Goal: Information Seeking & Learning: Learn about a topic

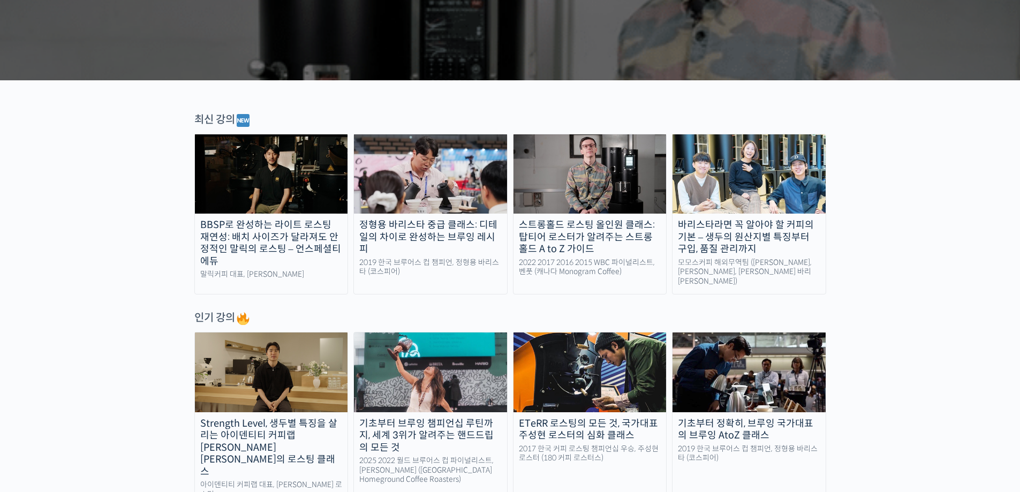
scroll to position [429, 0]
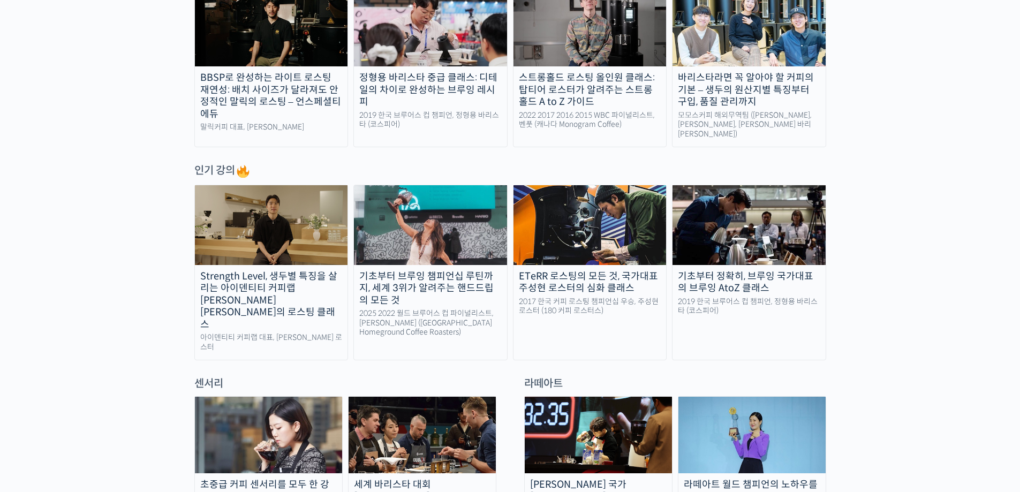
click at [298, 211] on img at bounding box center [271, 224] width 153 height 79
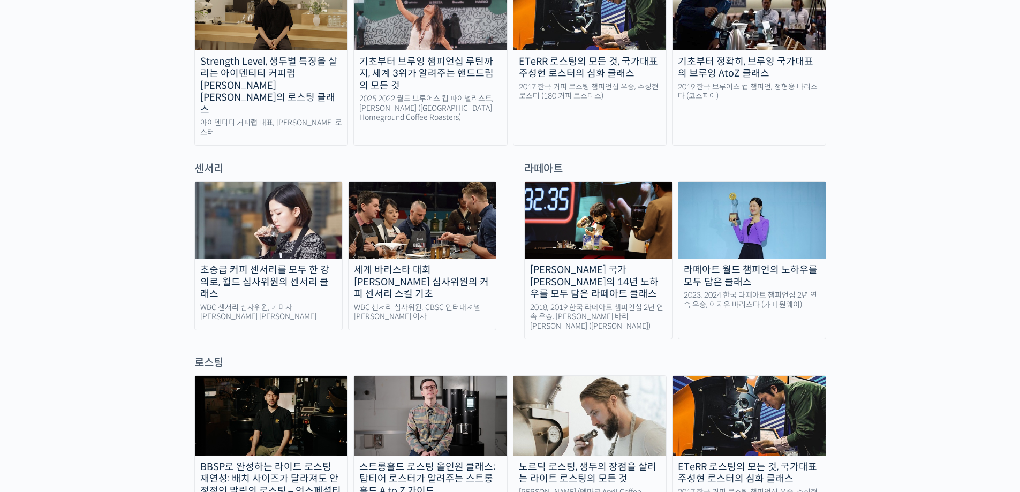
scroll to position [643, 0]
click at [250, 206] on img at bounding box center [268, 221] width 147 height 77
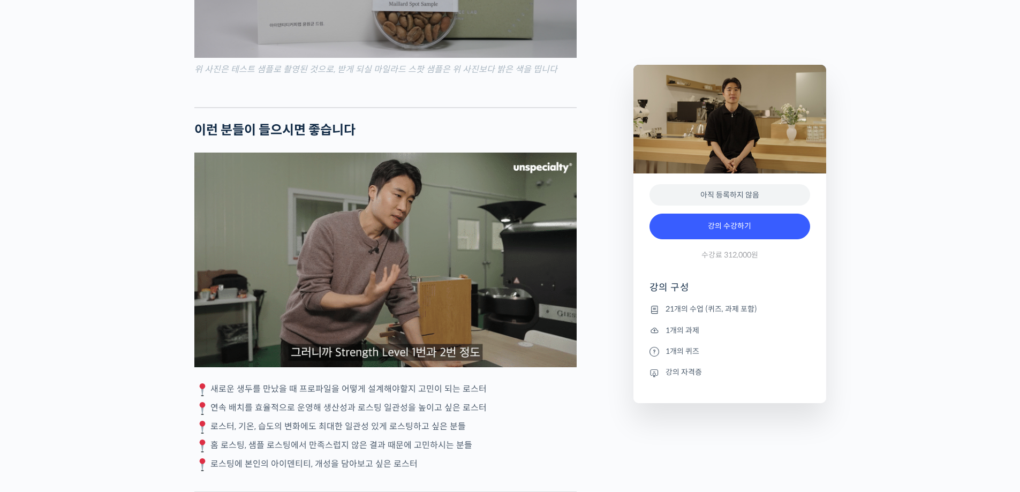
scroll to position [2571, 0]
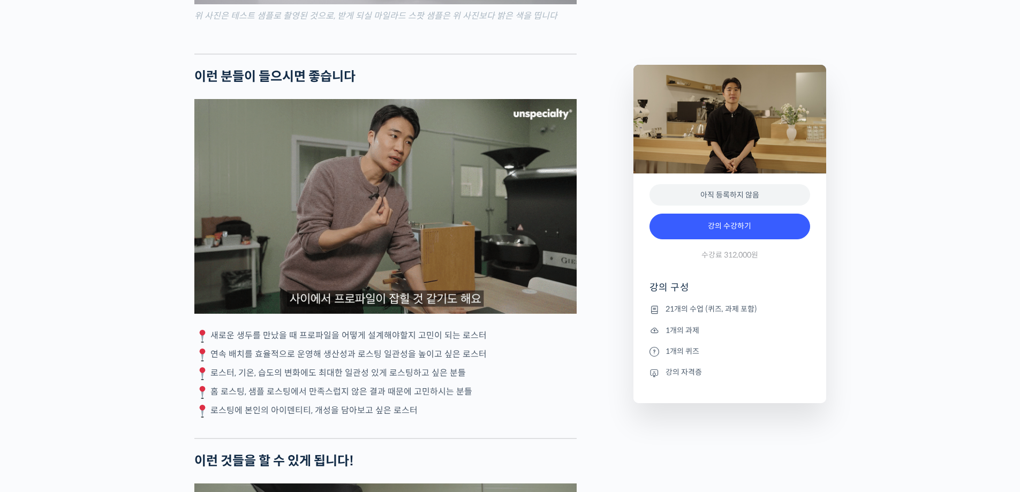
drag, startPoint x: 220, startPoint y: 328, endPoint x: 427, endPoint y: 406, distance: 221.7
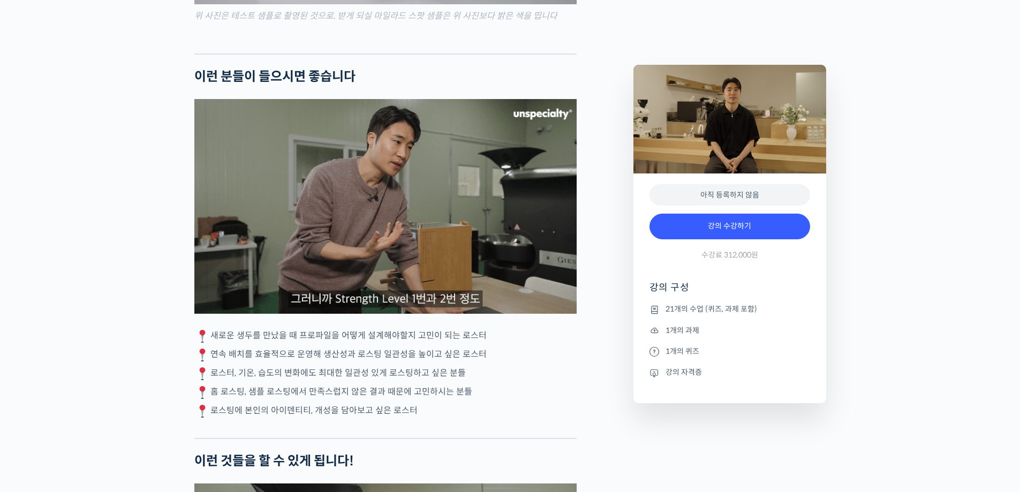
click at [427, 406] on div "윤원균 로스터를 소개합니다! <아이덴티티 커피랩> 대표 2018년 4월 서울 효창동에서 브루잉 전문 카페로 오픈, 가정용 로스터기(Bulle…" at bounding box center [385, 441] width 382 height 5143
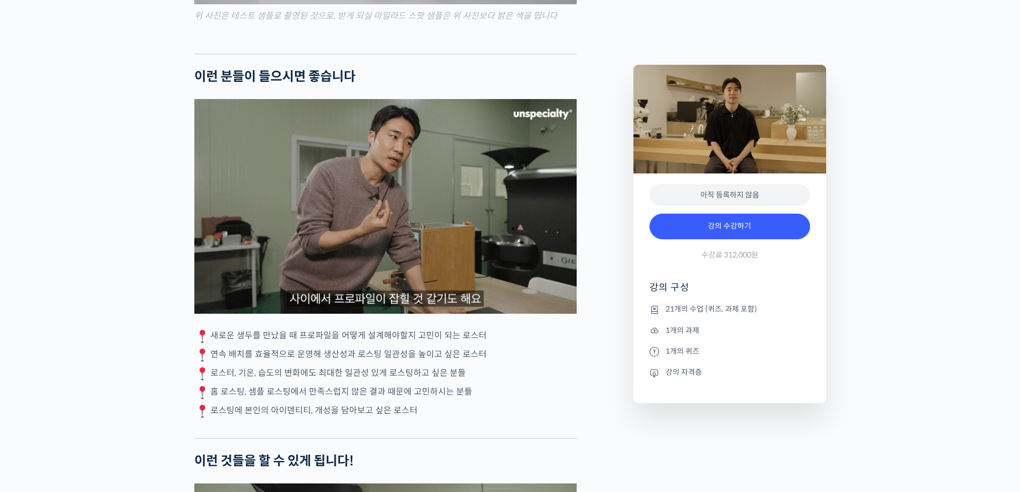
click at [427, 406] on p "로스팅에 본인의 아이덴티티, 개성을 담아보고 싶은 로스터" at bounding box center [385, 411] width 382 height 16
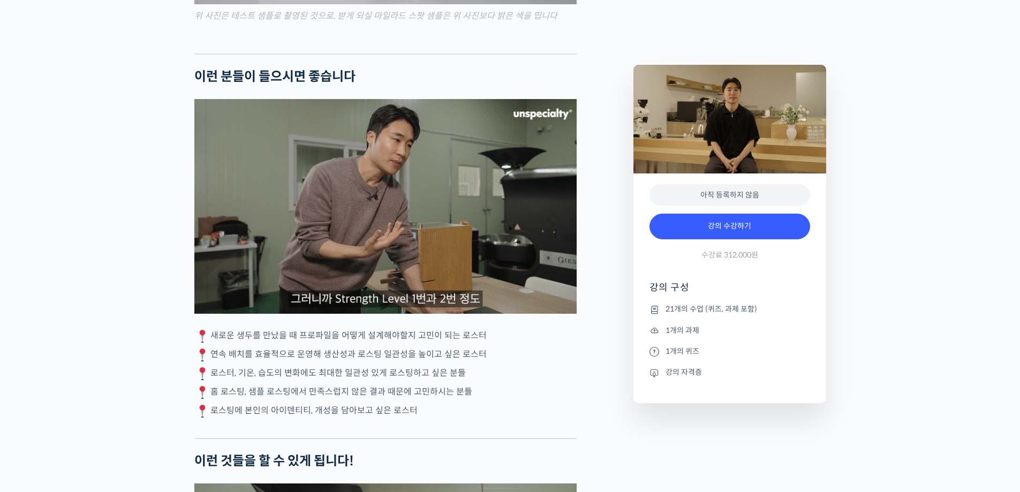
drag, startPoint x: 253, startPoint y: 371, endPoint x: 153, endPoint y: 336, distance: 106.1
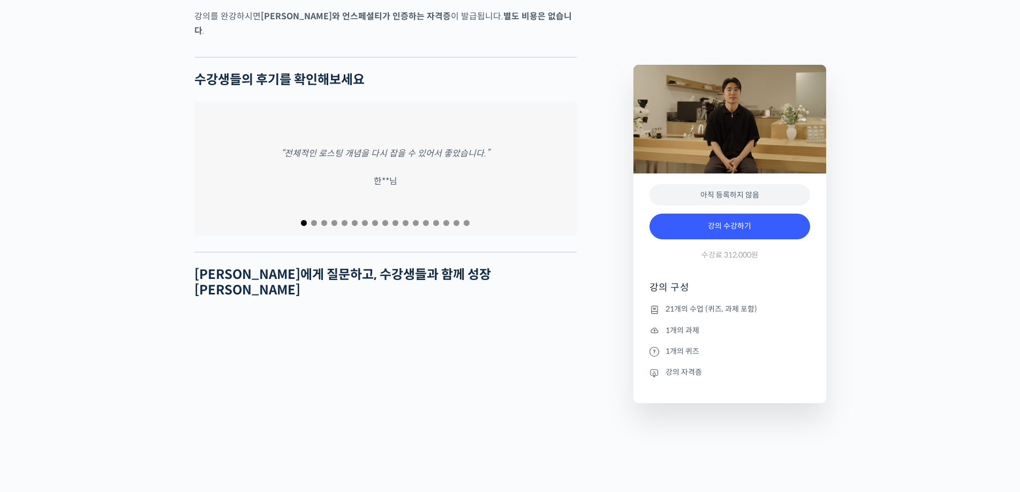
scroll to position [4393, 0]
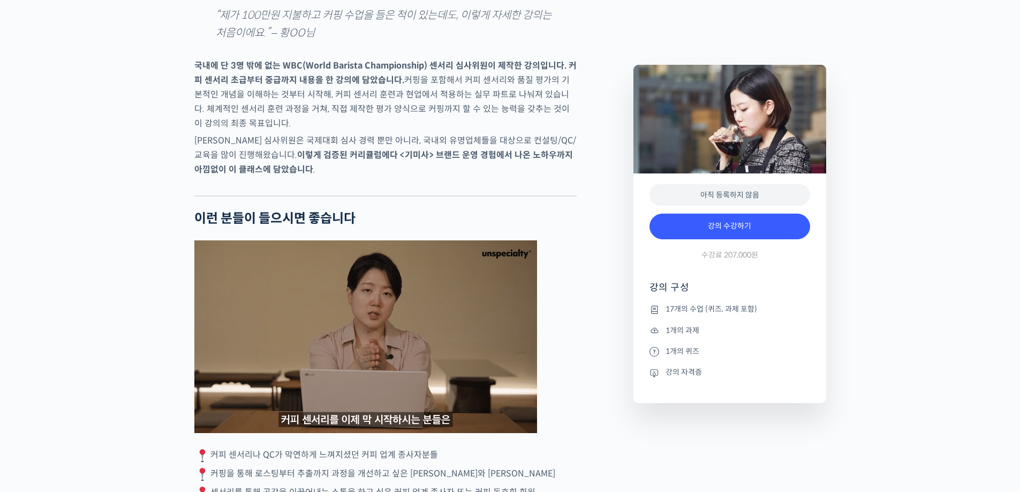
scroll to position [1928, 0]
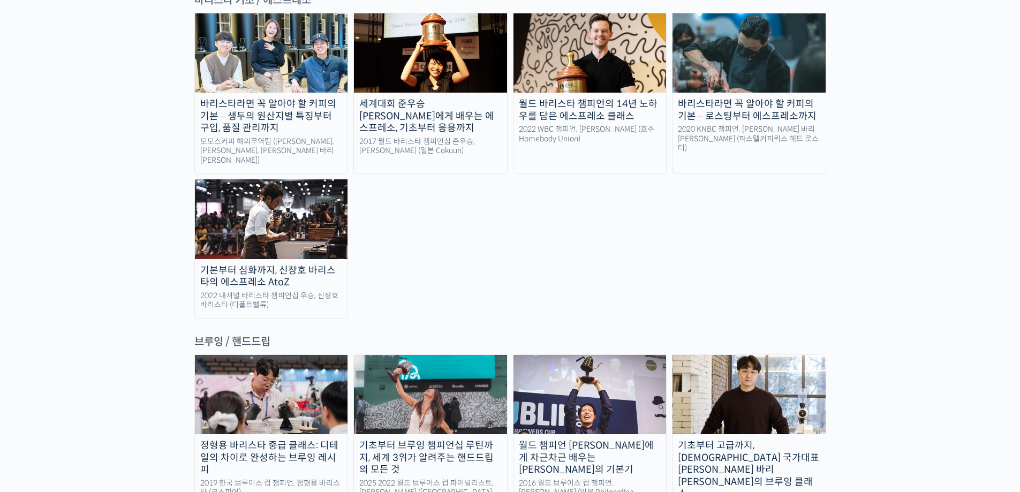
scroll to position [1615, 0]
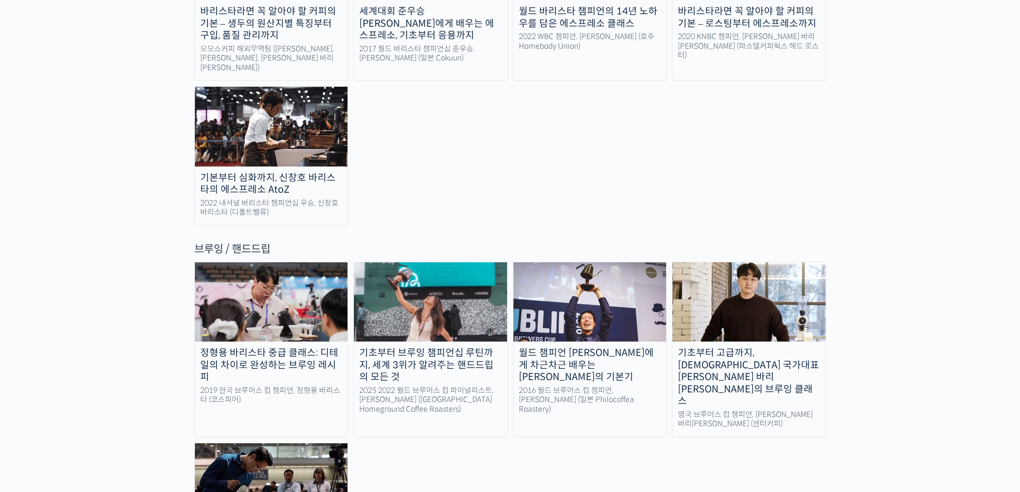
click at [745, 262] on img at bounding box center [749, 301] width 153 height 79
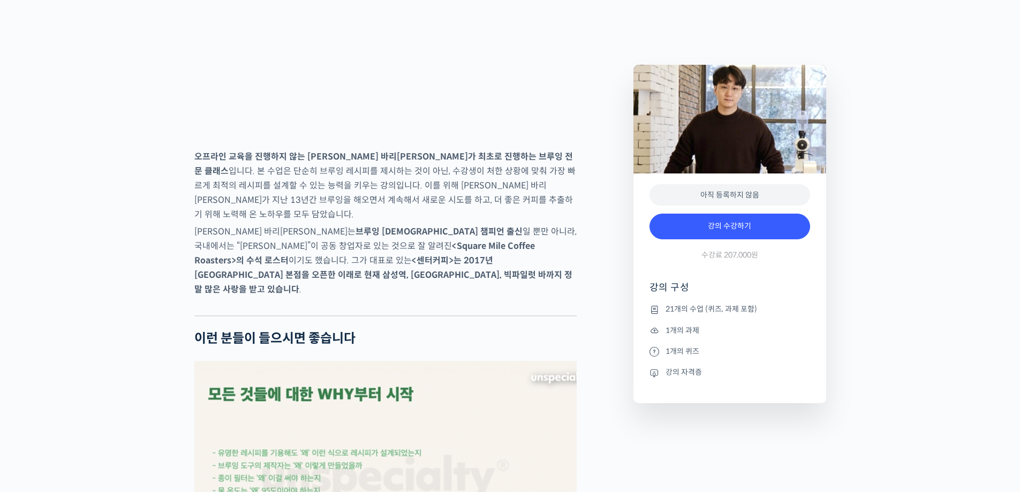
scroll to position [1607, 0]
